Goal: Find specific page/section: Locate a particular part of the current website

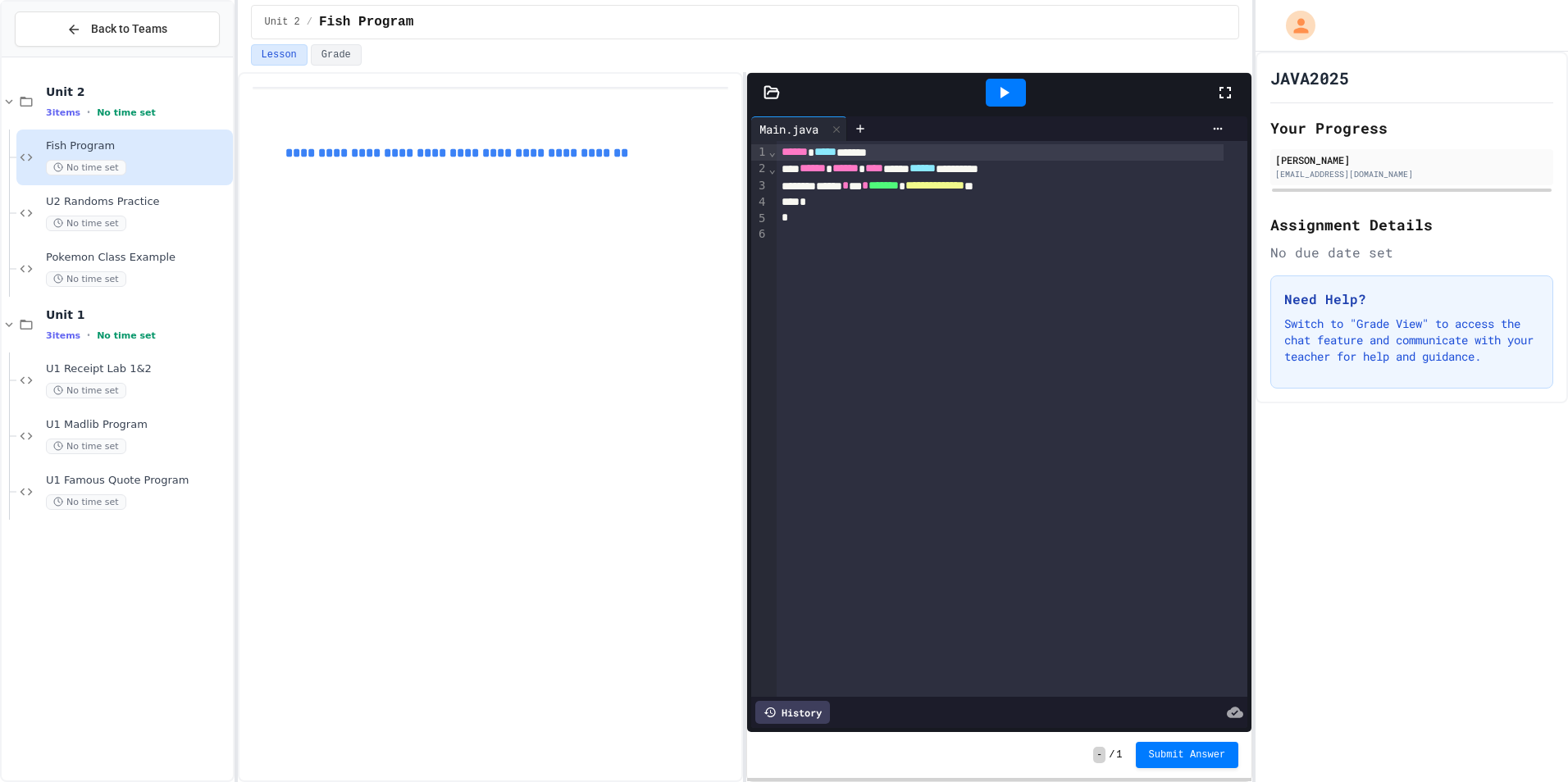
click at [354, 157] on link "**********" at bounding box center [456, 153] width 343 height 12
click at [490, 248] on div "**********" at bounding box center [491, 427] width 506 height 710
